Goal: Information Seeking & Learning: Learn about a topic

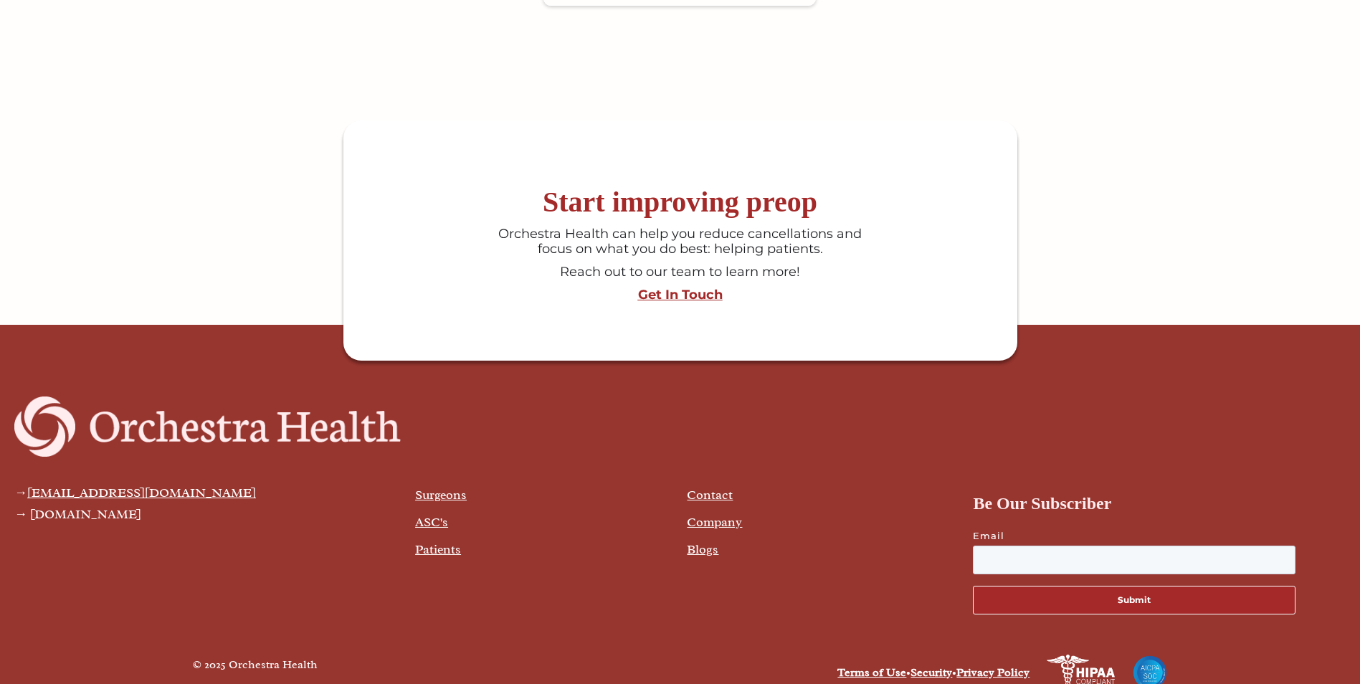
scroll to position [3819, 0]
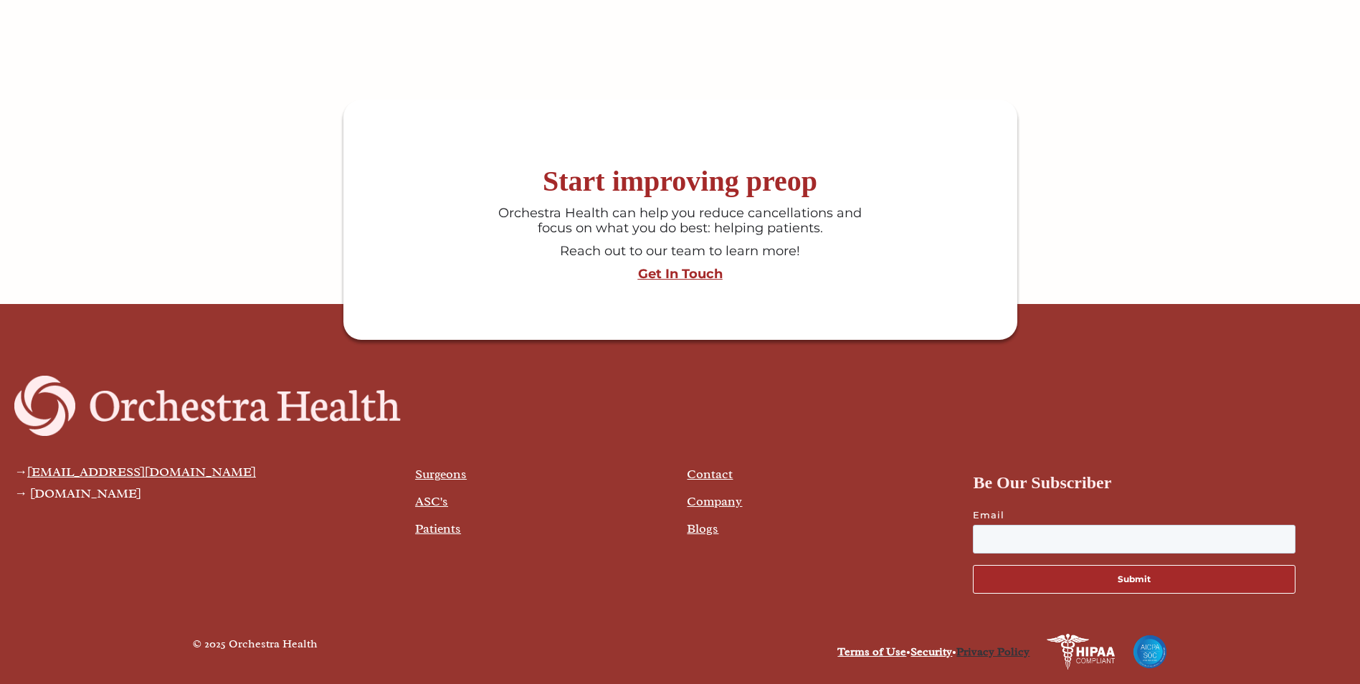
click at [974, 652] on link "Privacy Policy" at bounding box center [992, 652] width 73 height 14
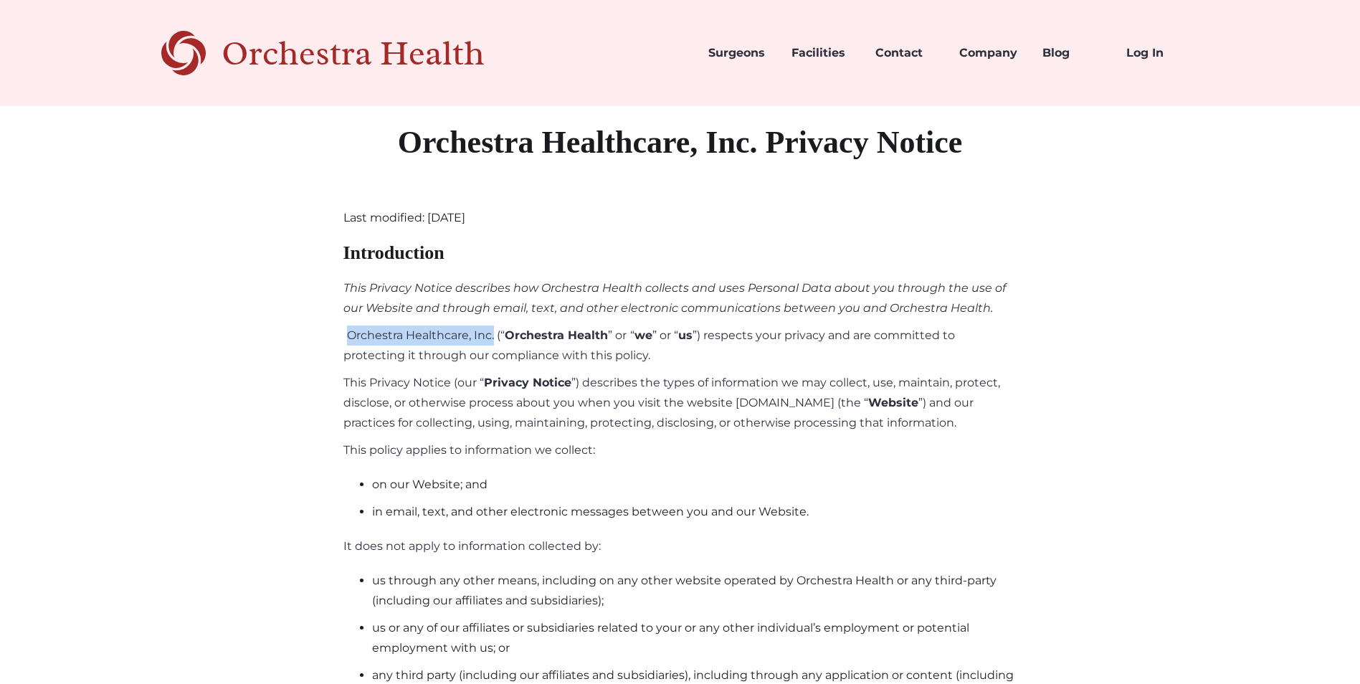
drag, startPoint x: 494, startPoint y: 336, endPoint x: 349, endPoint y: 336, distance: 144.8
click at [349, 336] on p "Orchestra Healthcare, Inc. (“ Orchestra Health ” or “ we ” or “ us ”) respects …" at bounding box center [680, 346] width 674 height 40
copy p "Orchestra Healthcare, Inc."
